Goal: Information Seeking & Learning: Find specific fact

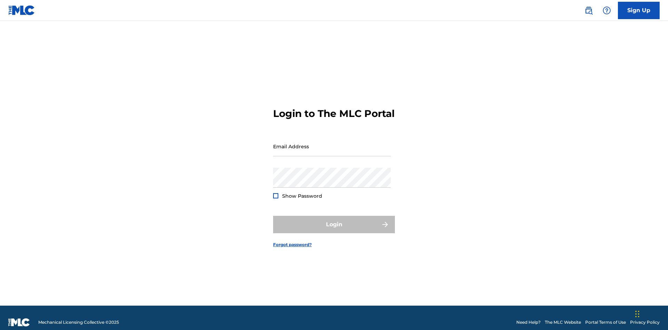
scroll to position [9, 0]
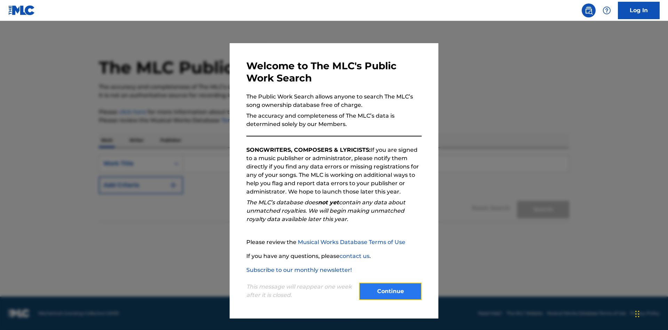
click at [390, 291] on button "Continue" at bounding box center [390, 291] width 63 height 17
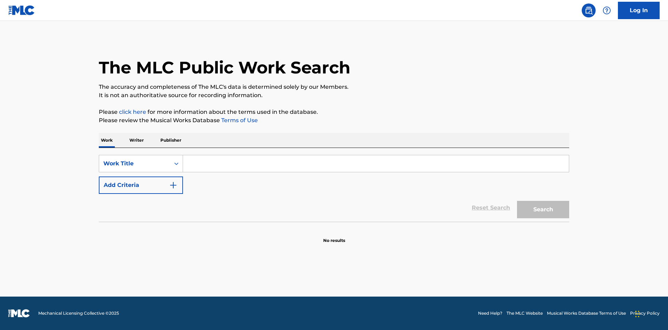
click at [376, 164] on input "Search Form" at bounding box center [376, 163] width 386 height 17
type input "MENEAME"
click at [543, 209] on button "Search" at bounding box center [543, 209] width 52 height 17
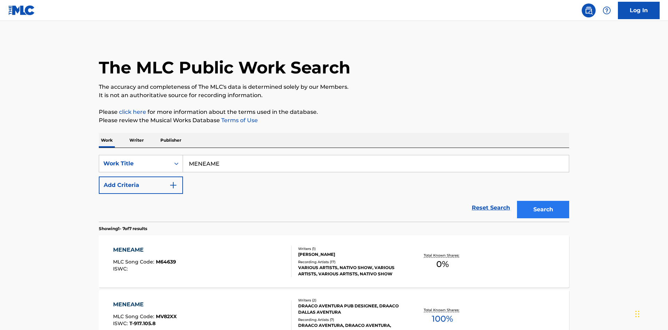
scroll to position [355, 0]
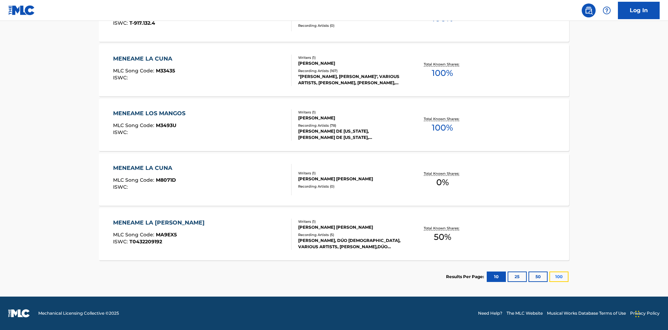
click at [549, 277] on button "100" at bounding box center [558, 276] width 19 height 10
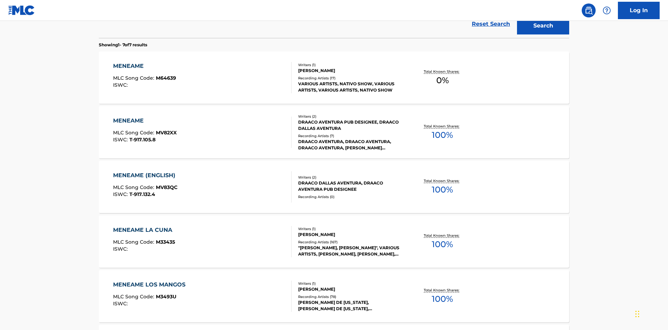
scroll to position [259, 0]
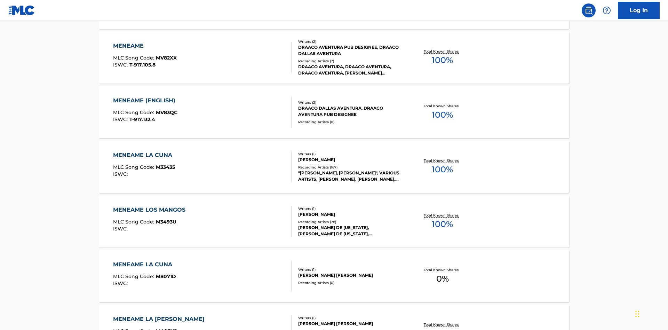
click at [144, 46] on div "MENEAME" at bounding box center [145, 46] width 64 height 8
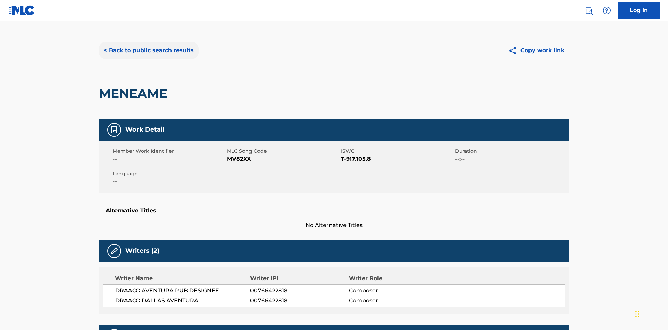
click at [148, 50] on button "< Back to public search results" at bounding box center [149, 50] width 100 height 17
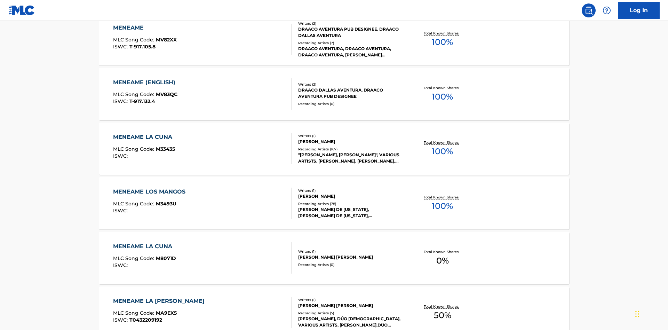
scroll to position [115, 0]
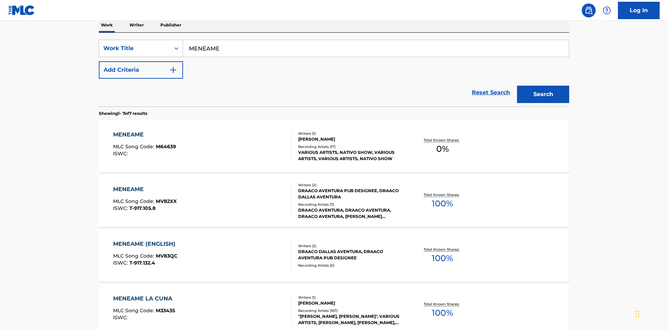
click at [135, 48] on div "Work Title" at bounding box center [134, 48] width 63 height 8
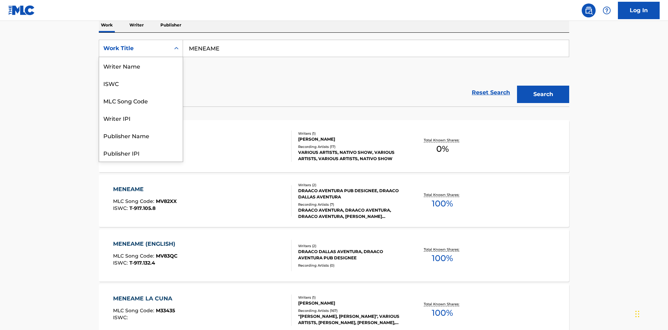
scroll to position [35, 0]
click at [141, 57] on div "ISWC" at bounding box center [141, 48] width 84 height 17
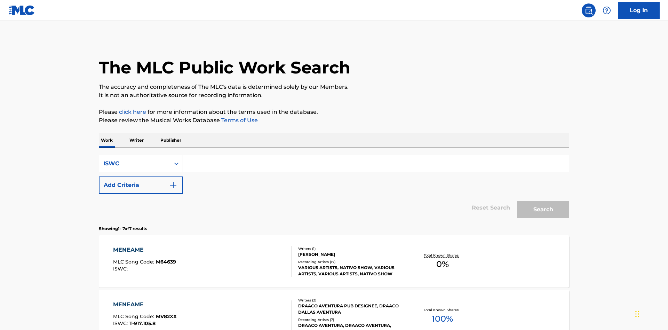
scroll to position [113, 0]
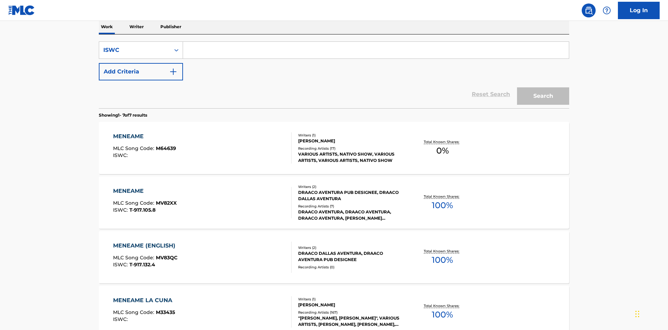
click at [376, 50] on input "Search Form" at bounding box center [376, 50] width 386 height 17
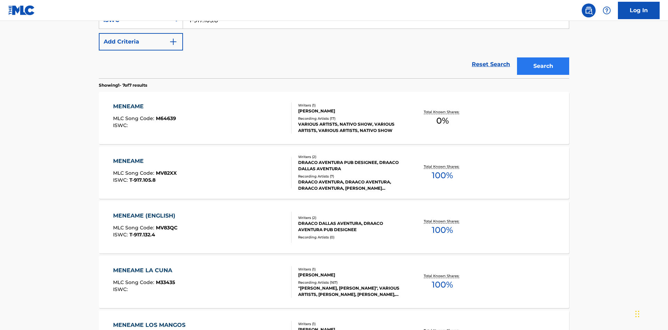
type input "T-917.105.8"
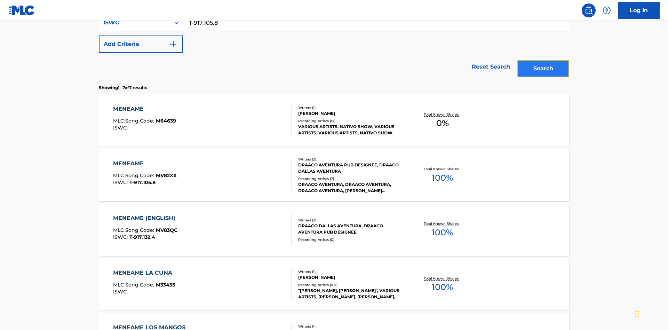
click at [543, 60] on button "Search" at bounding box center [543, 68] width 52 height 17
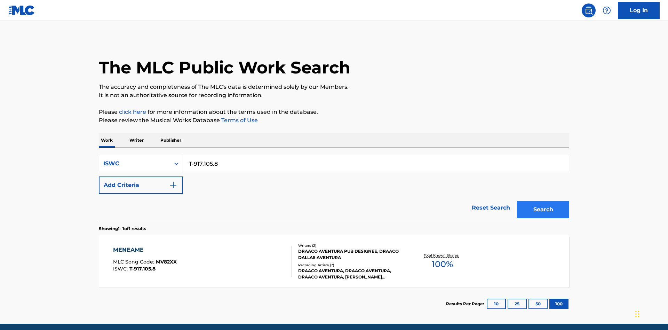
scroll to position [27, 0]
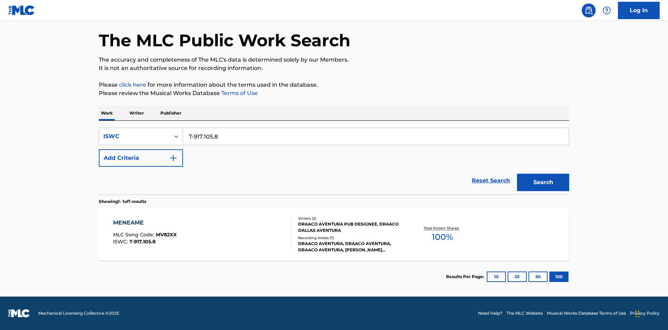
click at [144, 223] on div "MENEAME" at bounding box center [145, 223] width 64 height 8
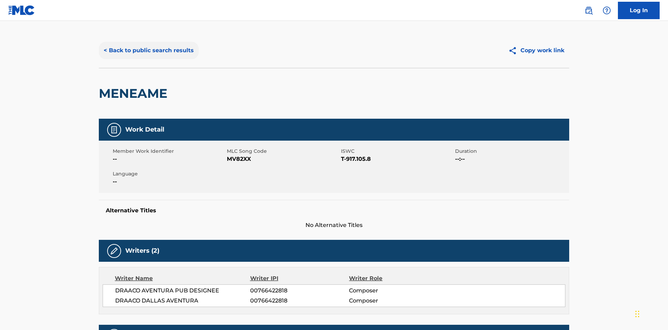
click at [148, 50] on button "< Back to public search results" at bounding box center [149, 50] width 100 height 17
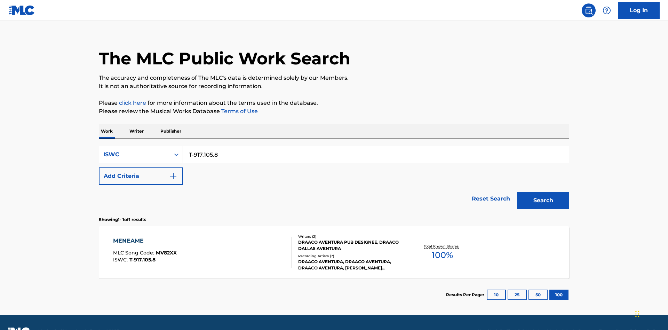
scroll to position [27, 0]
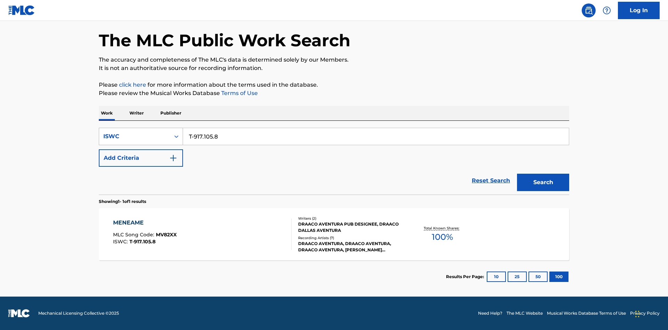
click at [135, 136] on div "ISWC" at bounding box center [134, 136] width 63 height 8
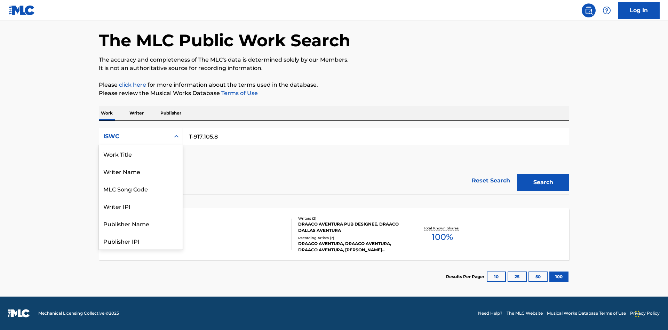
scroll to position [35, 0]
click at [141, 154] on div "MLC Song Code" at bounding box center [141, 153] width 84 height 17
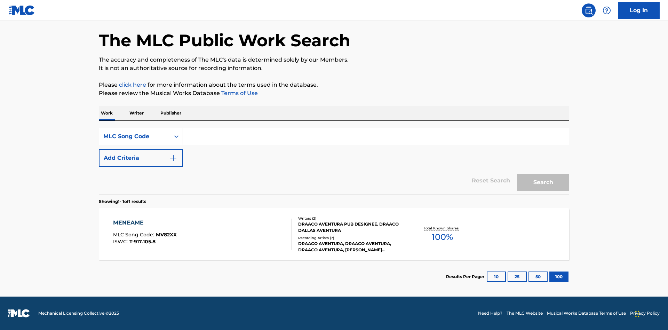
click at [376, 136] on input "Search Form" at bounding box center [376, 136] width 386 height 17
type input "MV82XX"
click at [543, 182] on button "Search" at bounding box center [543, 182] width 52 height 17
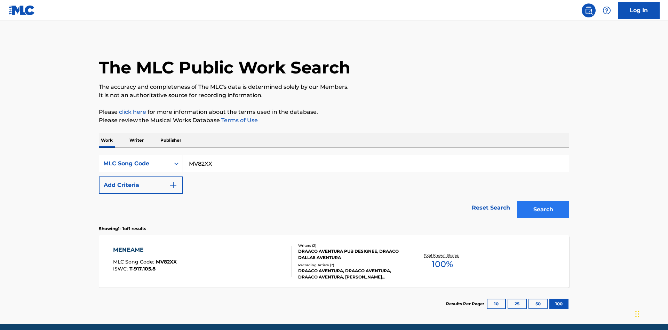
scroll to position [27, 0]
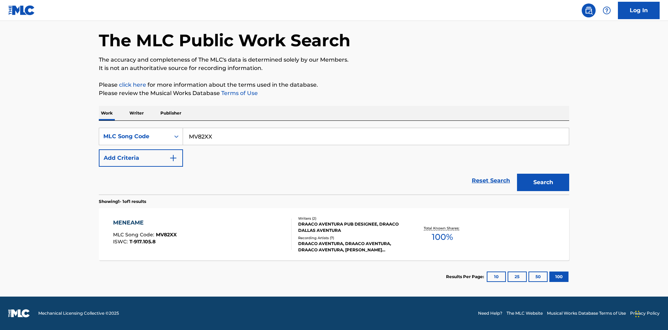
click at [144, 223] on div "MENEAME" at bounding box center [145, 223] width 64 height 8
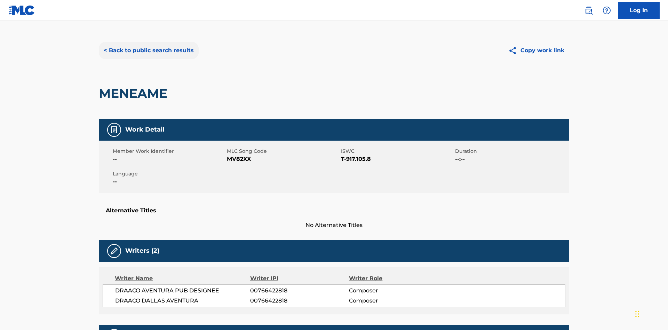
click at [148, 50] on button "< Back to public search results" at bounding box center [149, 50] width 100 height 17
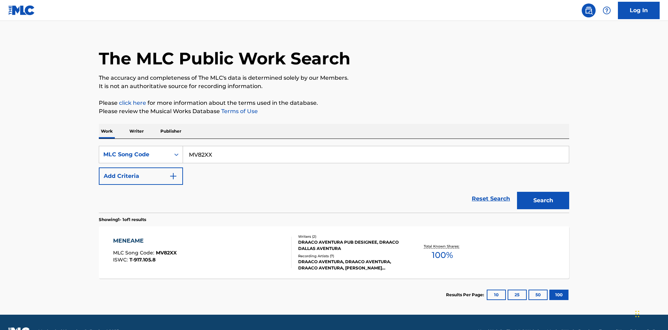
scroll to position [27, 0]
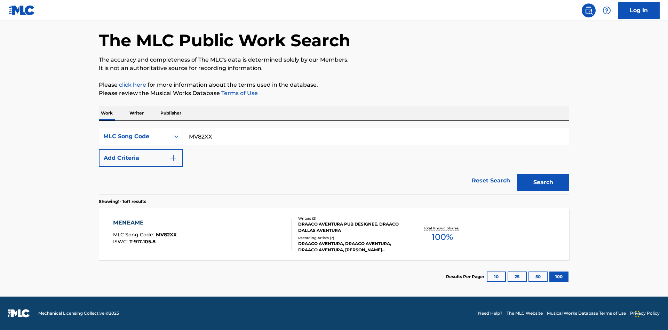
click at [135, 136] on div "MLC Song Code" at bounding box center [134, 136] width 63 height 8
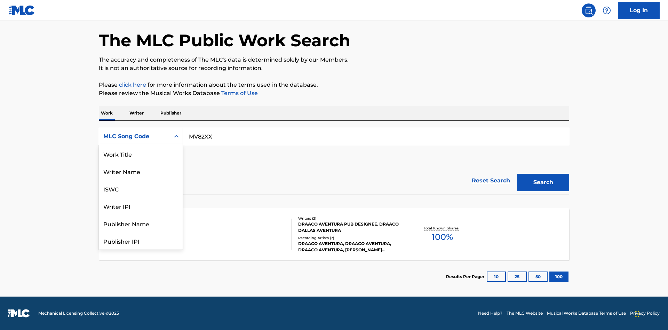
scroll to position [35, 0]
click at [141, 145] on div "Writer Name" at bounding box center [141, 136] width 84 height 17
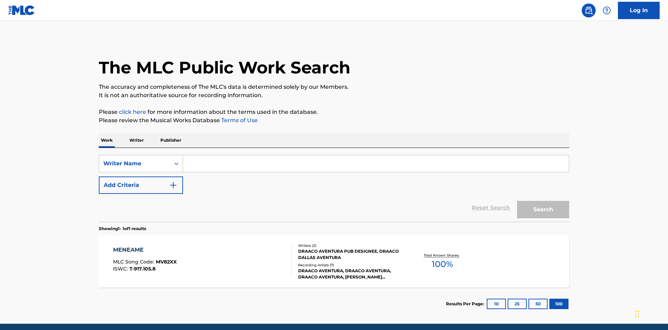
scroll to position [27, 0]
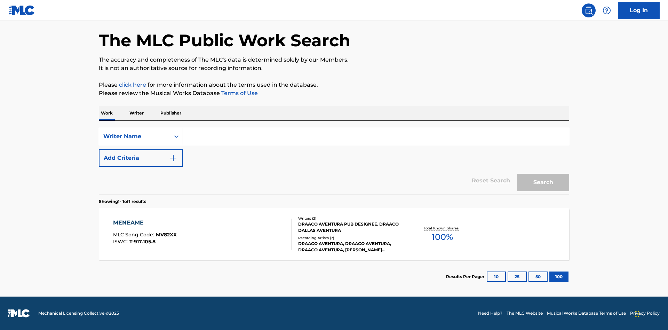
click at [376, 136] on input "Search Form" at bounding box center [376, 136] width 386 height 17
type input "DRAACO DALLAS AVENTURA"
click at [543, 182] on button "Search" at bounding box center [543, 182] width 52 height 17
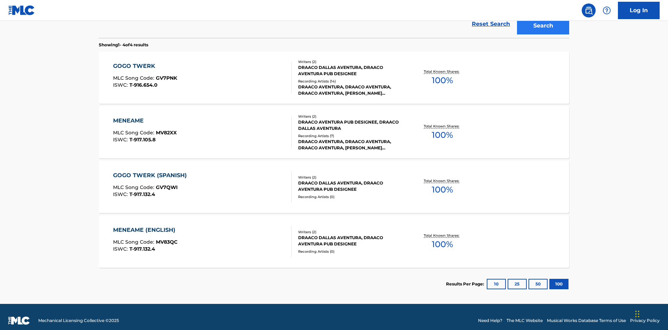
scroll to position [191, 0]
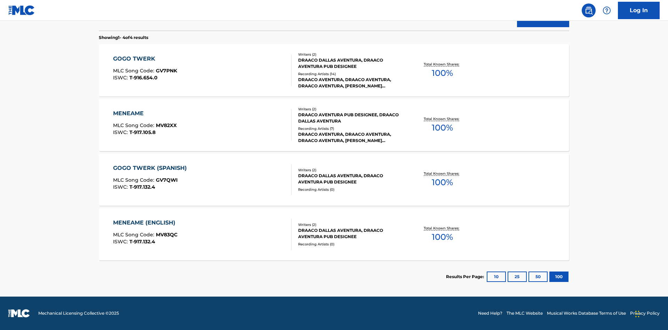
click at [144, 113] on div "MENEAME" at bounding box center [145, 113] width 64 height 8
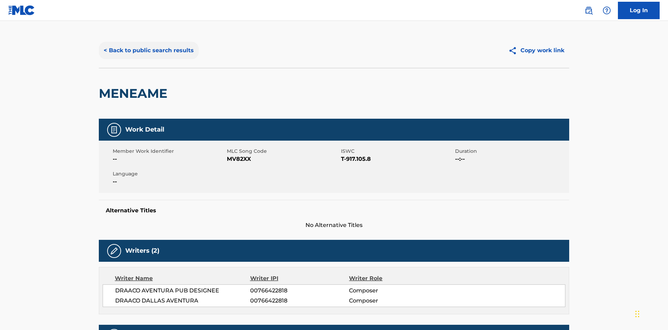
click at [148, 50] on button "< Back to public search results" at bounding box center [149, 50] width 100 height 17
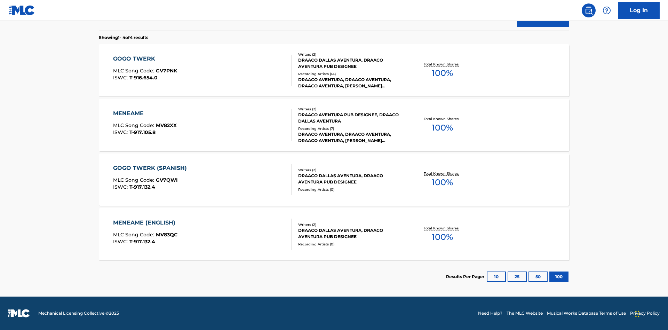
scroll to position [115, 0]
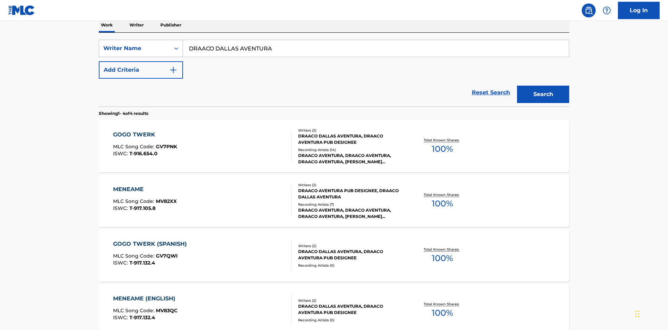
click at [135, 48] on div "Writer Name" at bounding box center [134, 48] width 63 height 8
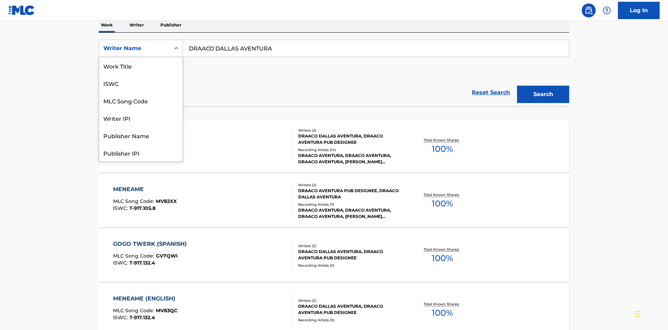
scroll to position [35, 0]
click at [141, 83] on div "Writer IPI" at bounding box center [141, 82] width 84 height 17
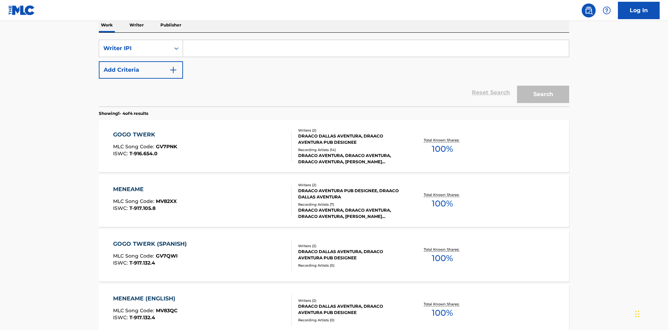
scroll to position [113, 0]
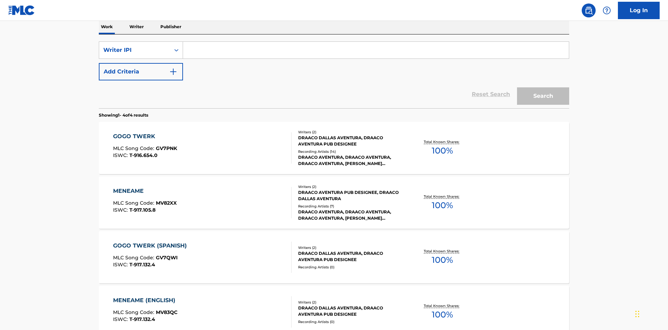
click at [376, 50] on input "Search Form" at bounding box center [376, 50] width 386 height 17
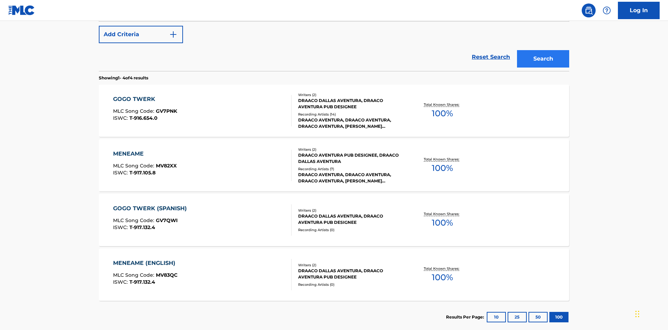
type input "00766422818"
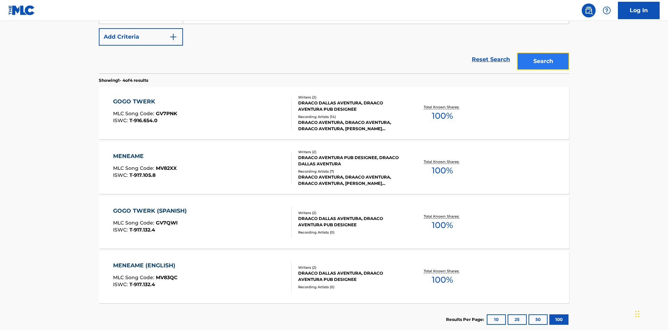
click at [543, 53] on button "Search" at bounding box center [543, 61] width 52 height 17
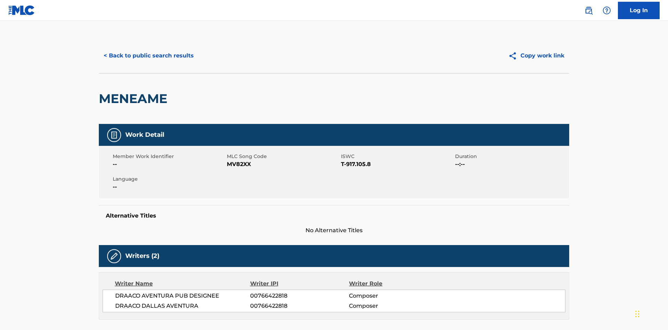
scroll to position [118, 0]
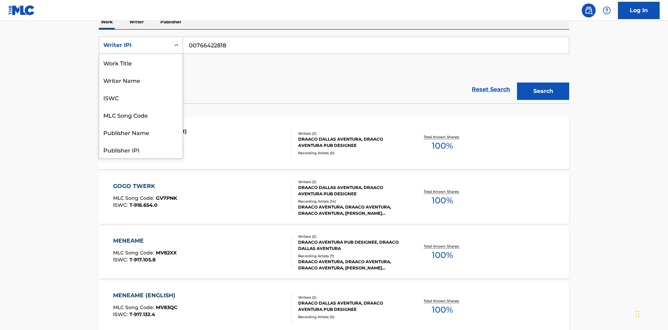
click at [141, 124] on div "Publisher Name" at bounding box center [141, 132] width 84 height 17
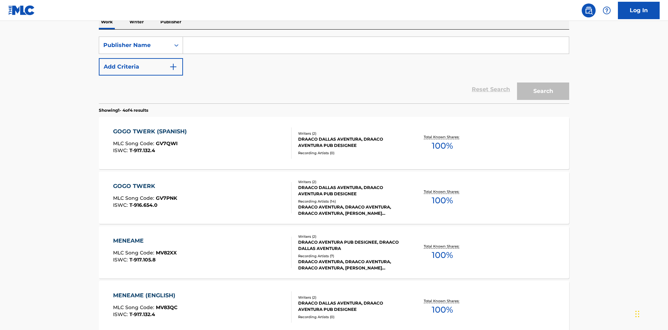
click at [376, 50] on input "Search Form" at bounding box center [376, 45] width 386 height 17
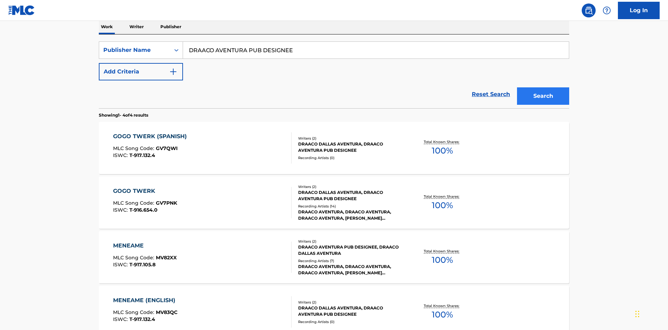
type input "DRAACO AVENTURA PUB DESIGNEE"
click at [543, 87] on button "Search" at bounding box center [543, 95] width 52 height 17
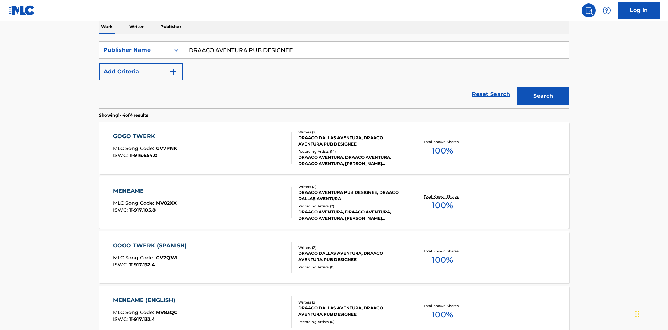
click at [144, 187] on div "MENEAME" at bounding box center [145, 191] width 64 height 8
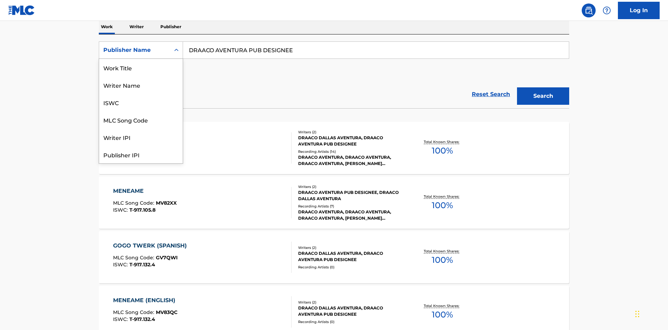
click at [141, 146] on div "Publisher IPI" at bounding box center [141, 154] width 84 height 17
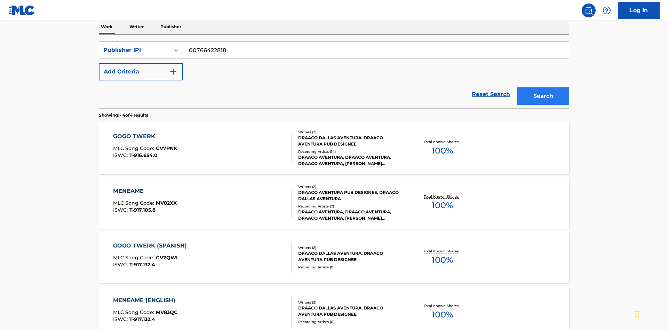
type input "00766422818"
click at [543, 87] on button "Search" at bounding box center [543, 95] width 52 height 17
